Goal: Answer question/provide support: Share knowledge or assist other users

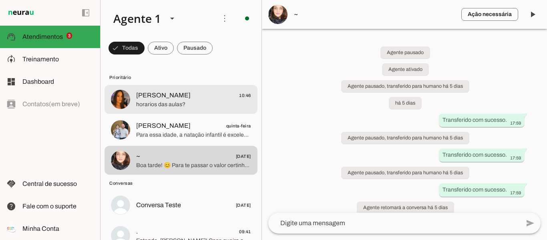
click at [159, 99] on span "[PERSON_NAME]" at bounding box center [163, 96] width 55 height 10
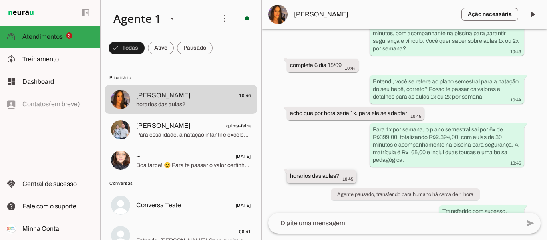
scroll to position [195, 0]
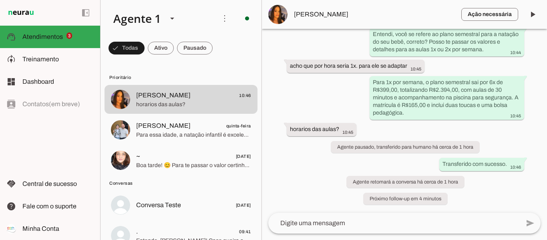
click at [398, 222] on textarea at bounding box center [395, 223] width 252 height 10
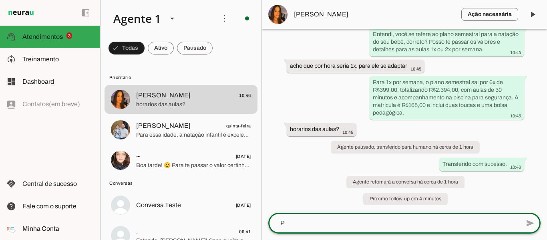
scroll to position [0, 0]
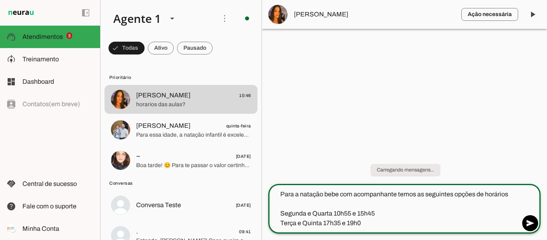
type textarea "Para a natação bebe com acompanhante temos as seguintes opções de horários Segu…"
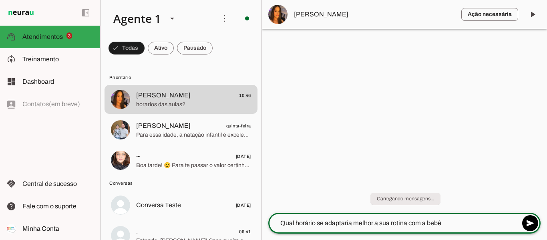
type textarea "Qual horário se adaptaria melhor a sua rotina com a bebê?"
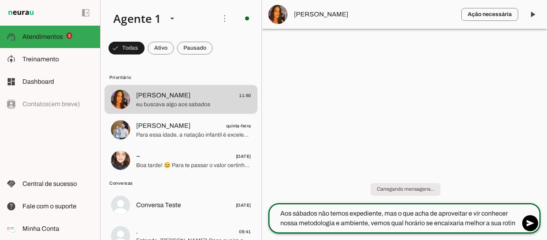
type textarea "Aos sábados não temos expediente, mas o que acha de aproveitar e vir conhecer n…"
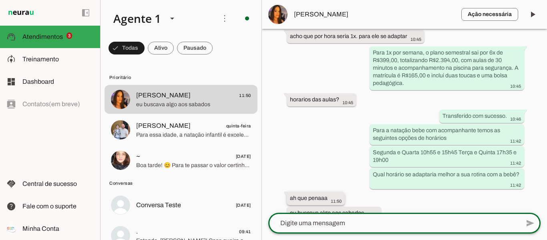
scroll to position [328, 0]
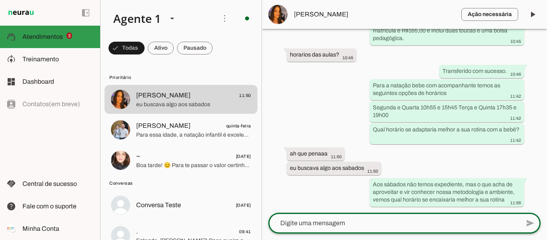
click at [47, 36] on span "Atendimentos" at bounding box center [42, 36] width 40 height 7
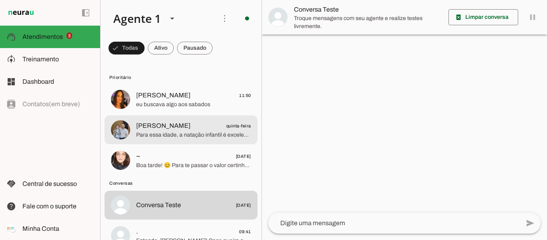
click at [146, 131] on span "Para essa idade, a natação infantil é excelente para desenvolver técnica, autoc…" at bounding box center [193, 135] width 115 height 8
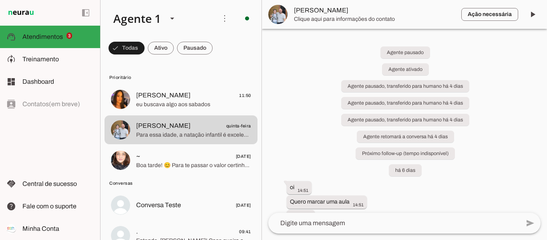
click at [376, 224] on textarea at bounding box center [395, 223] width 252 height 10
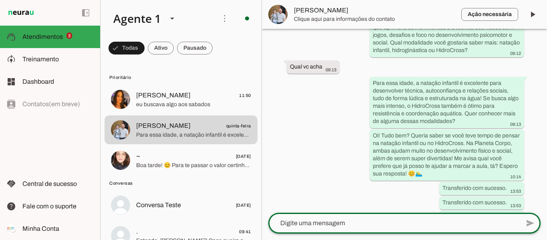
scroll to position [358, 0]
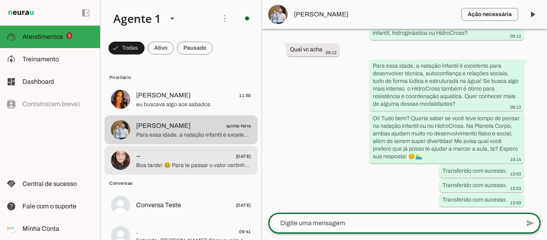
click at [149, 167] on span "Boa tarde! 😊 Para te passar o valor certinho, me conta por favor: qual a idade …" at bounding box center [193, 166] width 115 height 8
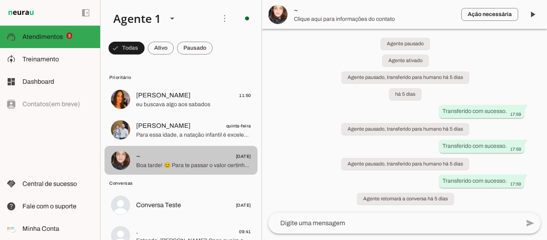
scroll to position [9, 0]
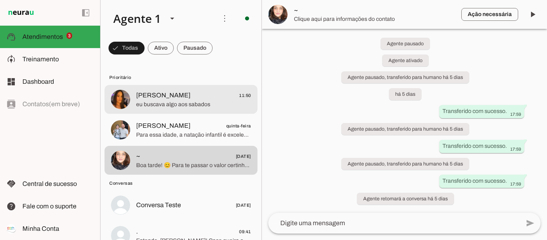
click at [156, 99] on span "[PERSON_NAME]" at bounding box center [163, 96] width 55 height 10
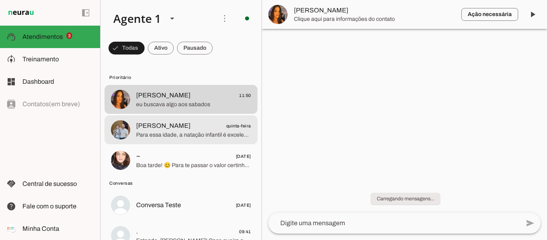
scroll to position [328, 0]
